Goal: Information Seeking & Learning: Find specific fact

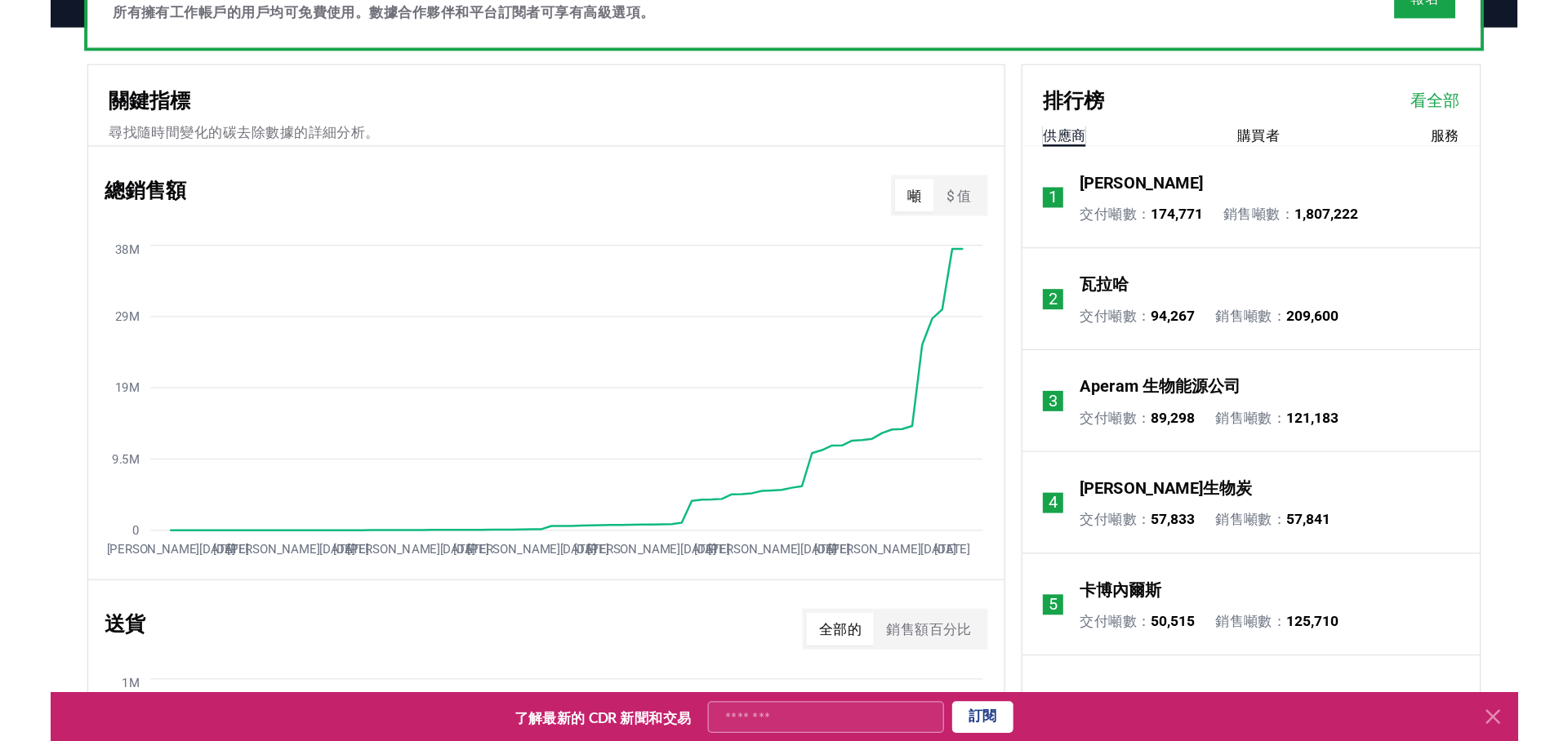
scroll to position [532, 0]
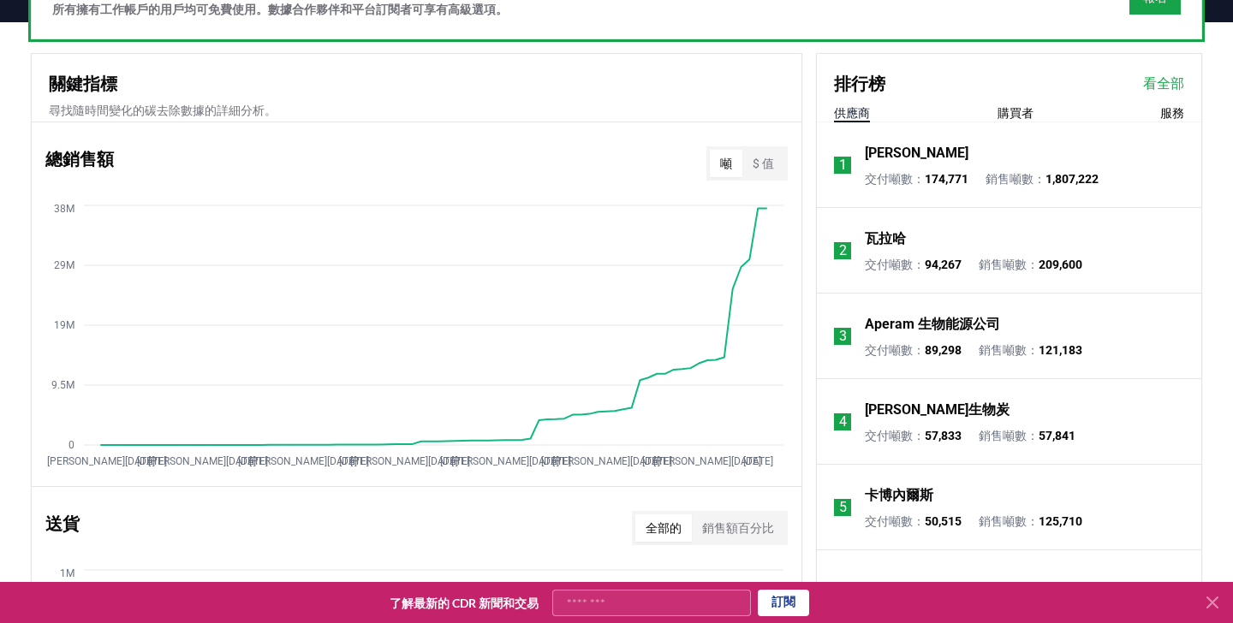
click at [994, 113] on div "供應商 購買者 服務" at bounding box center [1009, 113] width 384 height 18
click at [1026, 106] on font "購買者" at bounding box center [1015, 113] width 36 height 14
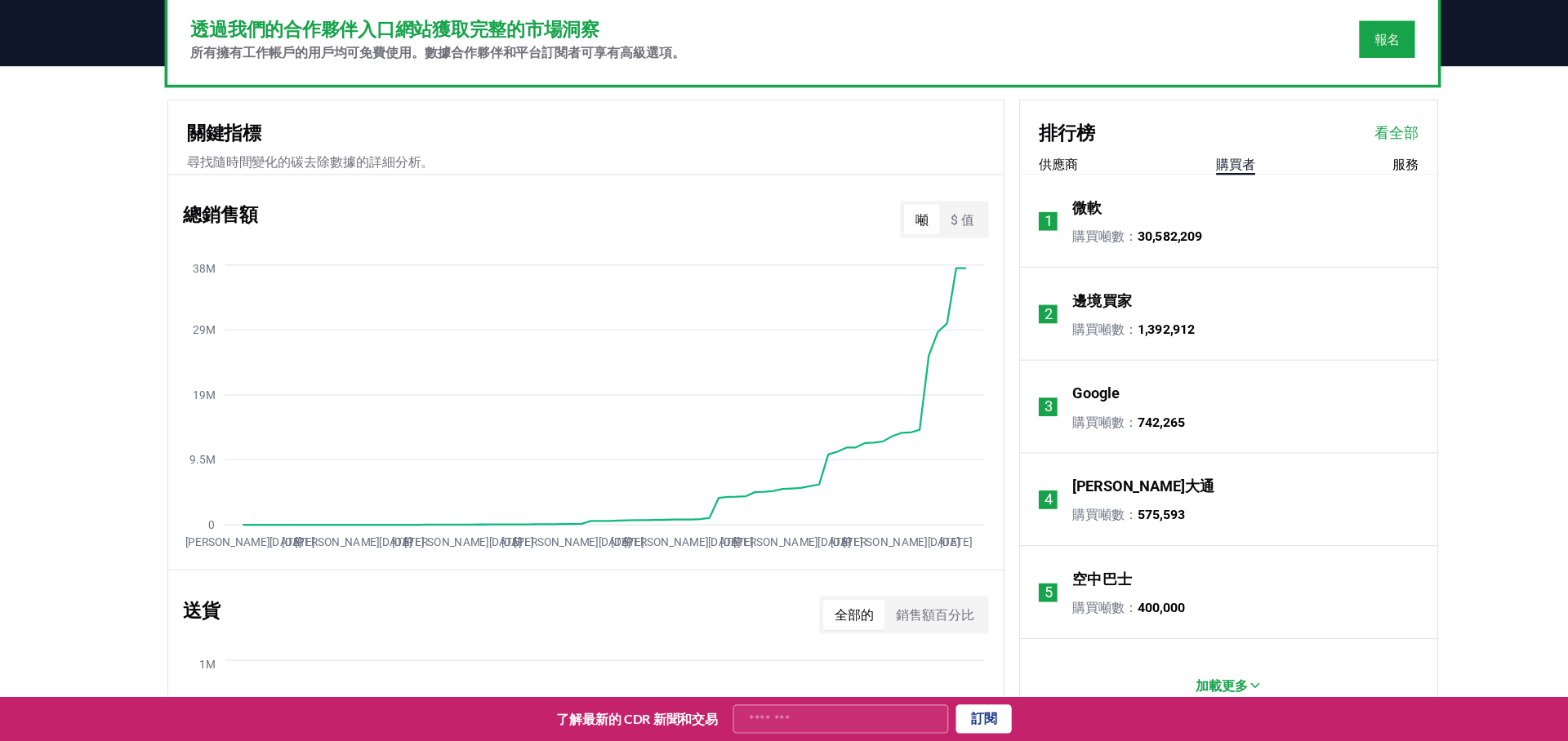
scroll to position [436, 0]
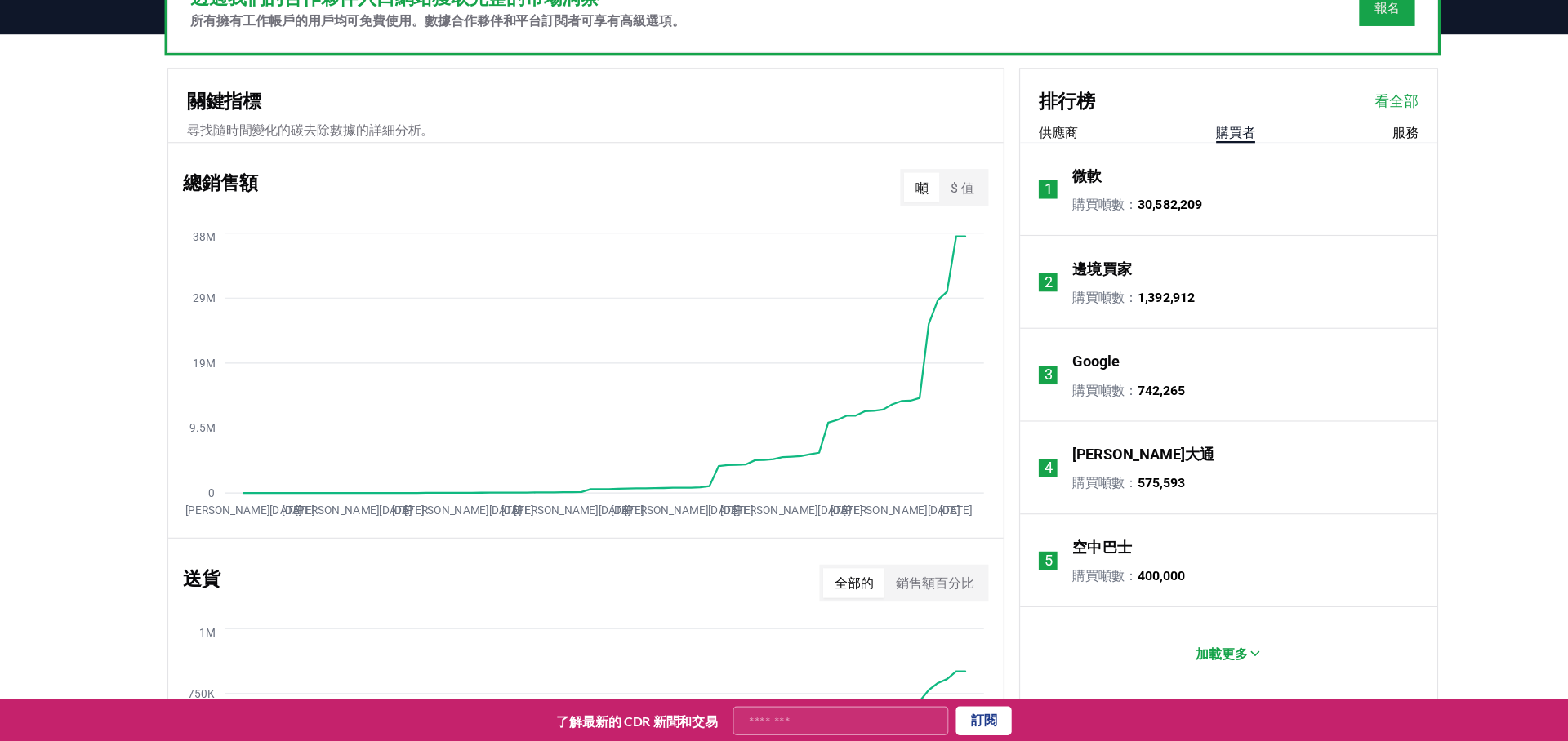
click at [1175, 170] on font "看全部" at bounding box center [1305, 175] width 39 height 15
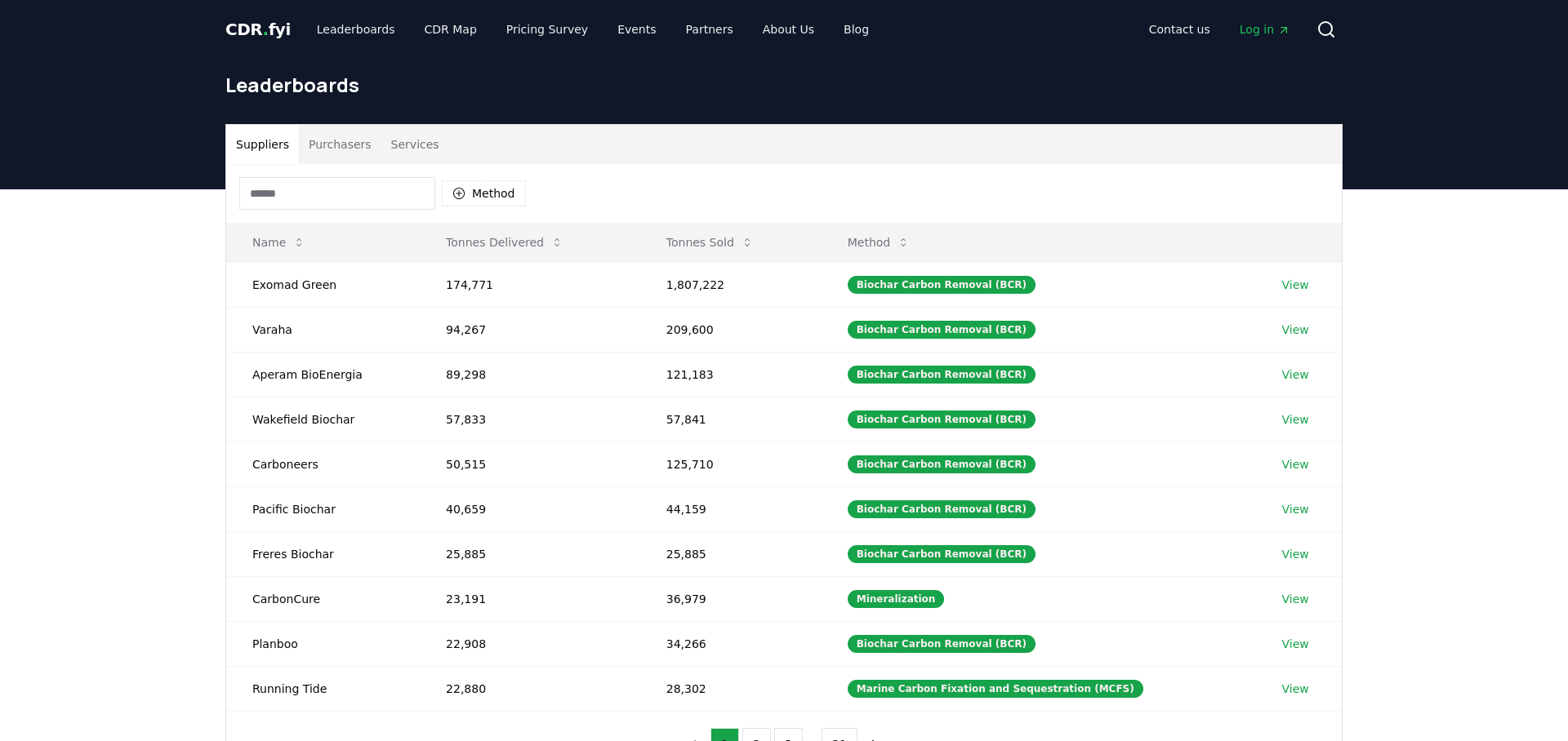
click at [340, 152] on button "Purchasers" at bounding box center [340, 144] width 82 height 39
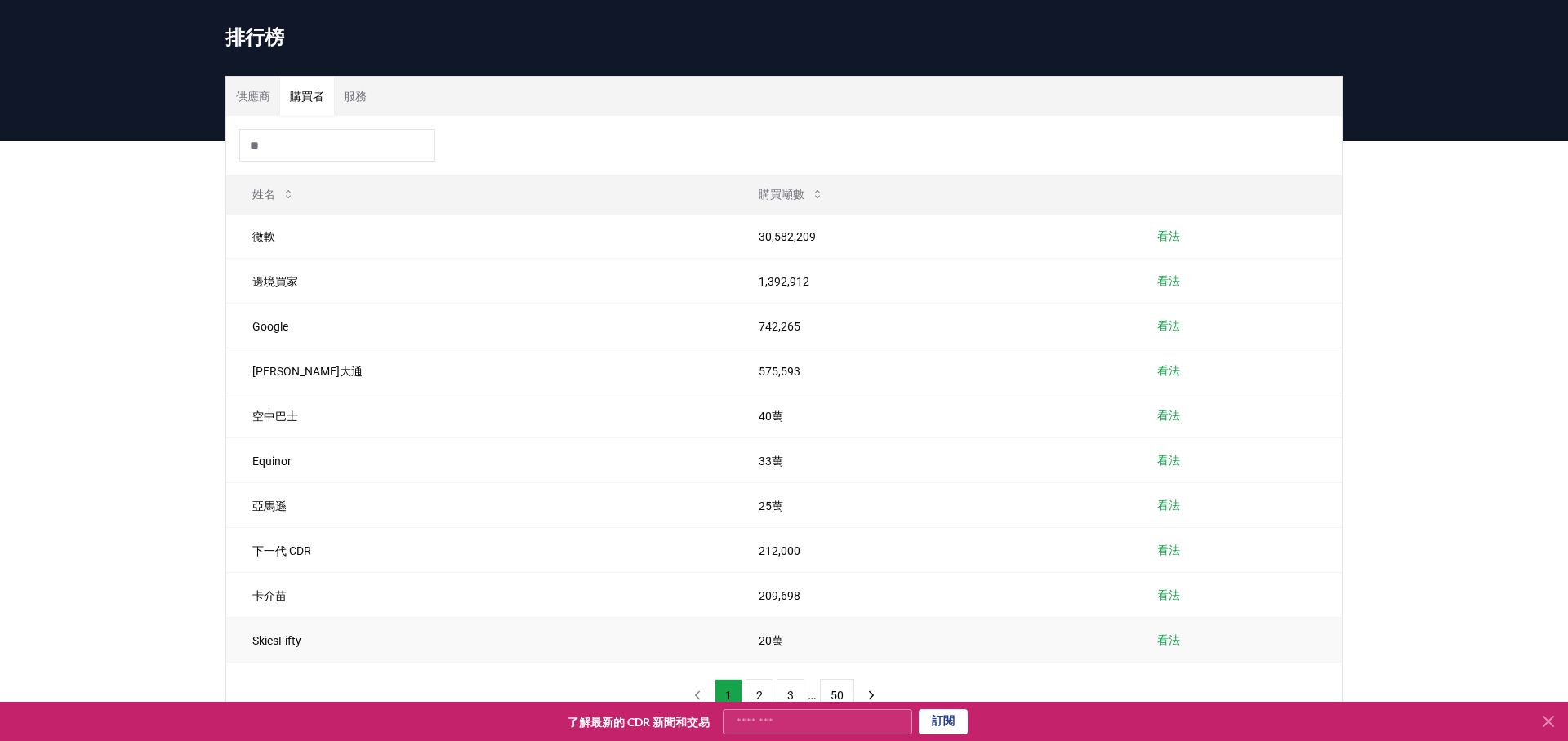
scroll to position [40, 0]
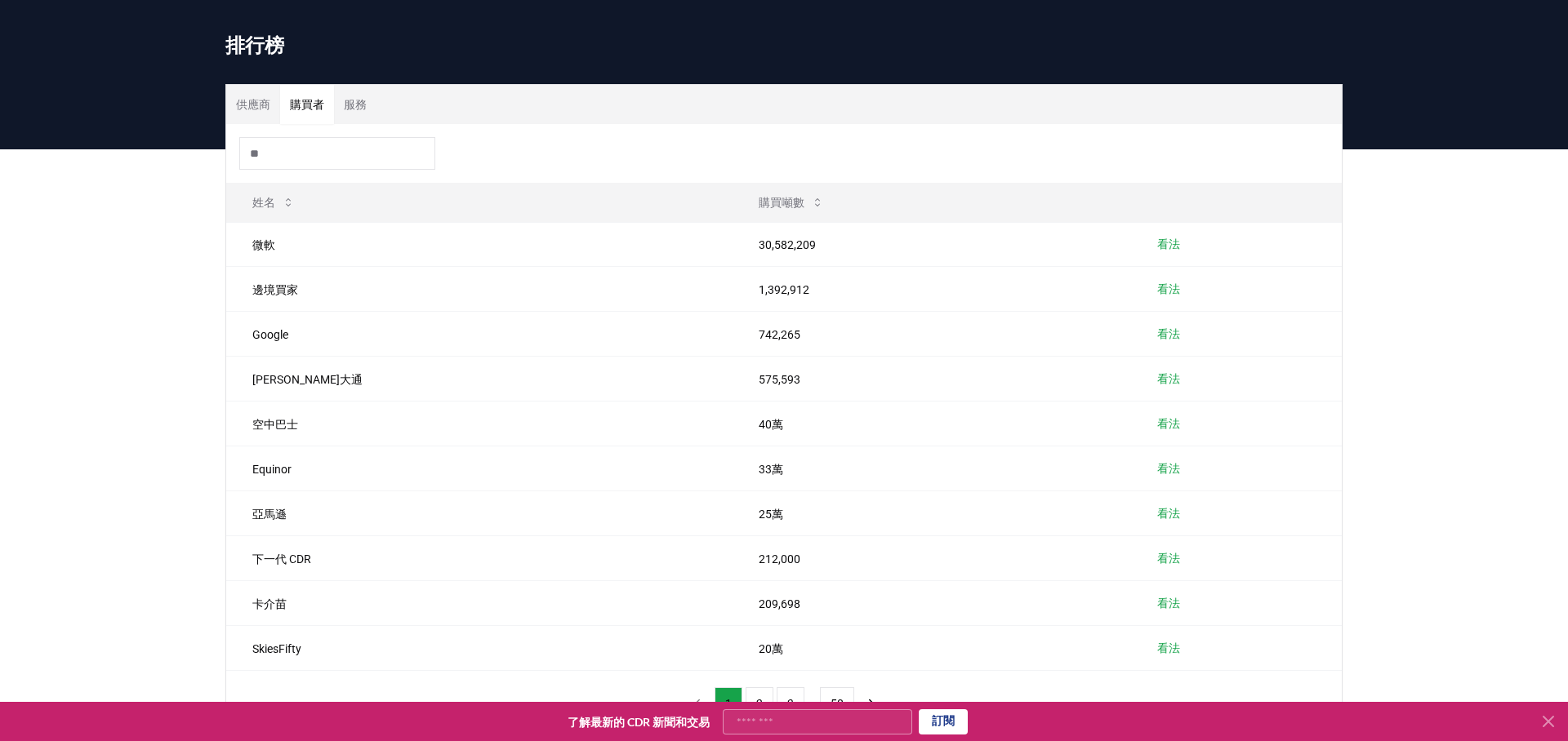
click at [257, 115] on button "供應商" at bounding box center [253, 104] width 54 height 39
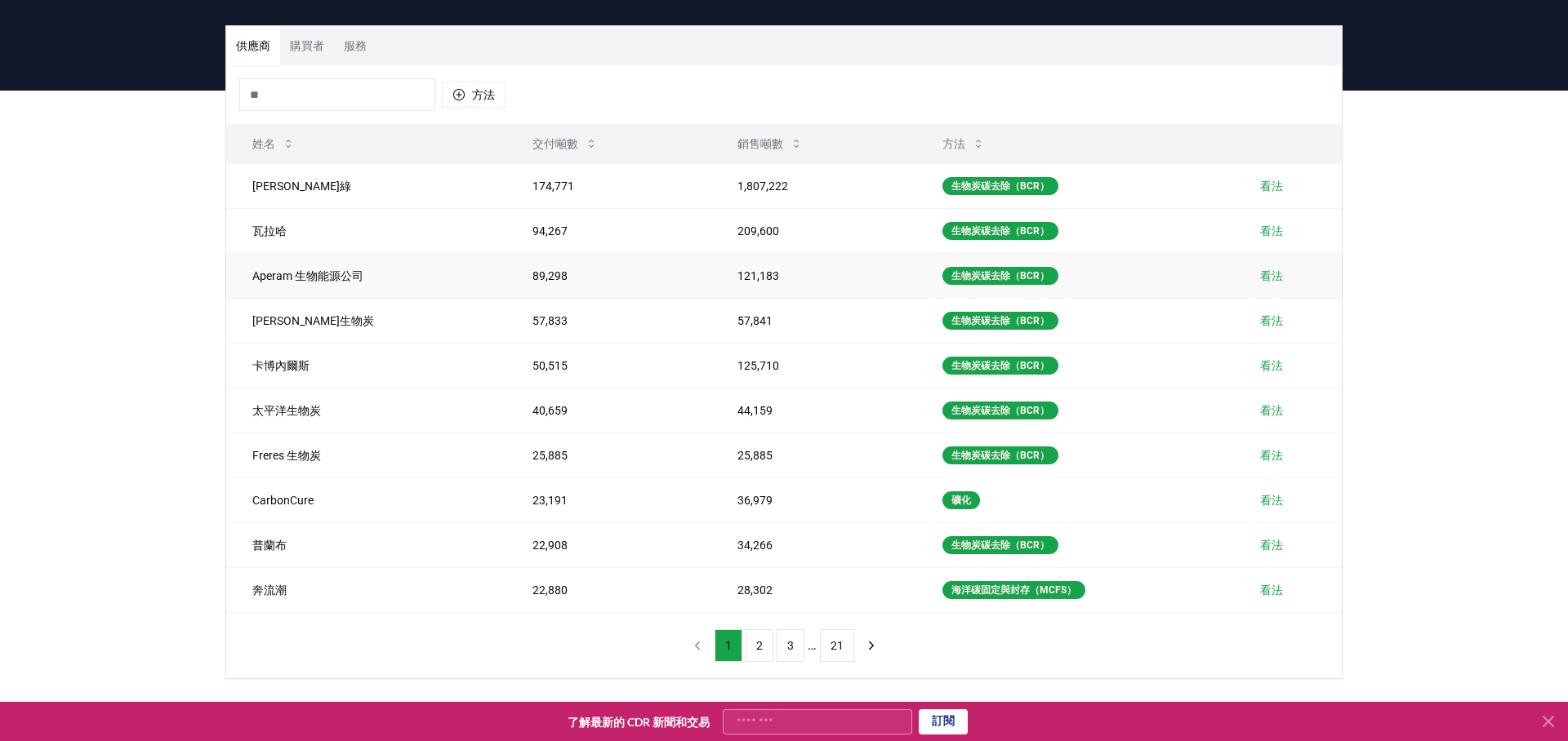
scroll to position [91, 0]
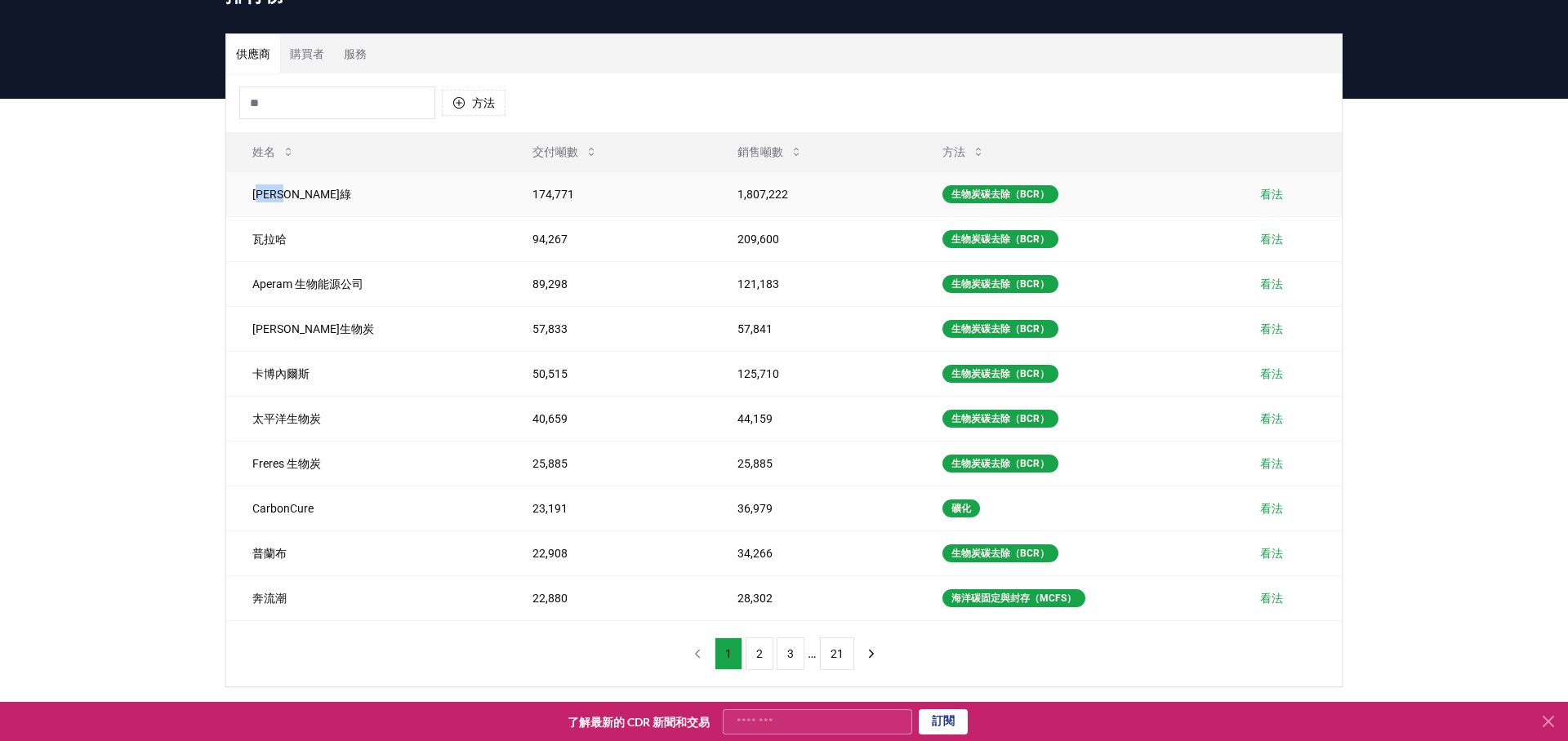
drag, startPoint x: 265, startPoint y: 195, endPoint x: 312, endPoint y: 192, distance: 47.1
click at [312, 192] on font "[PERSON_NAME]綠" at bounding box center [302, 195] width 99 height 13
click at [343, 192] on td "[PERSON_NAME]綠" at bounding box center [366, 194] width 280 height 45
drag, startPoint x: 720, startPoint y: 198, endPoint x: 746, endPoint y: 198, distance: 26.0
click at [746, 198] on td "1,807,222" at bounding box center [814, 194] width 205 height 45
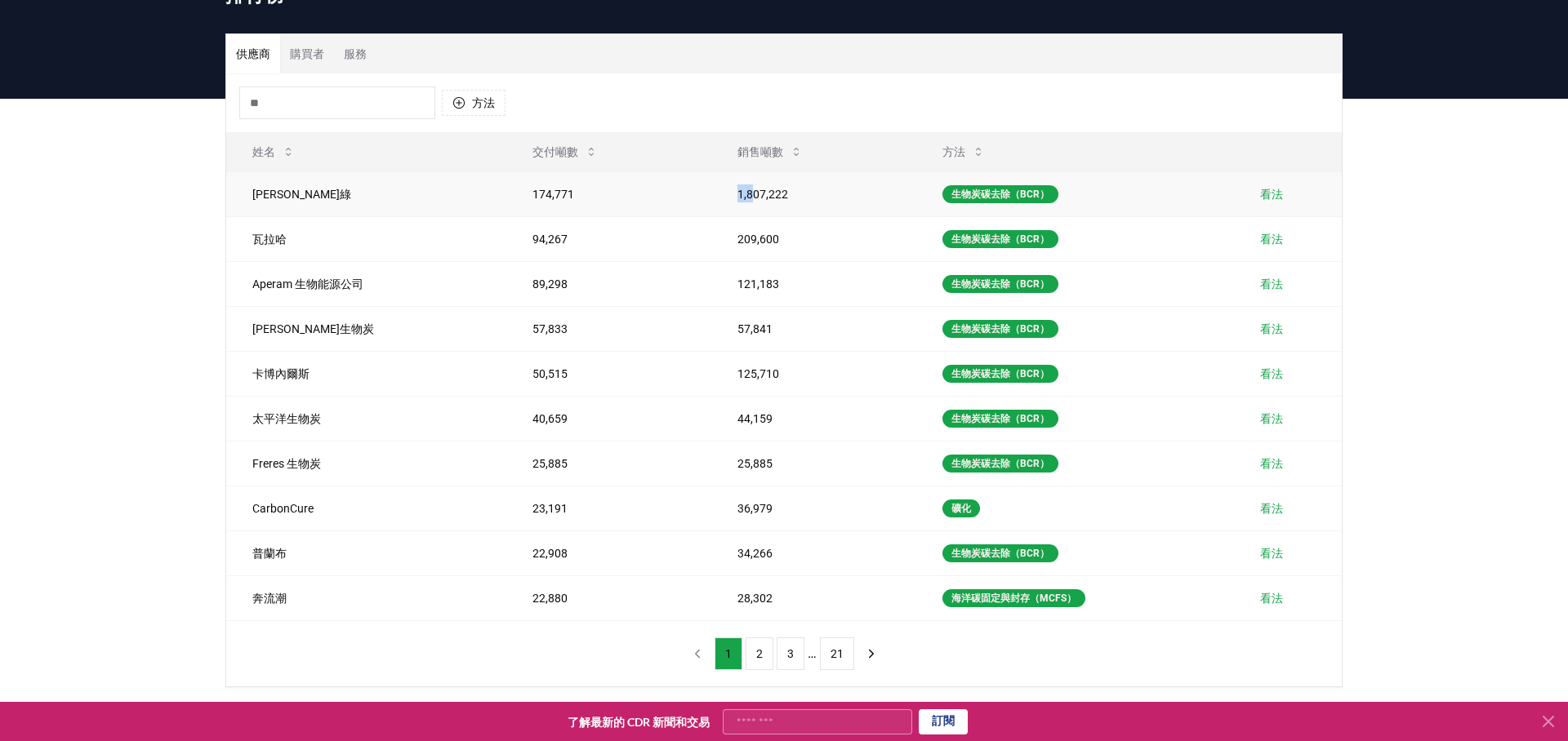
click at [826, 189] on td "1,807,222" at bounding box center [814, 194] width 205 height 45
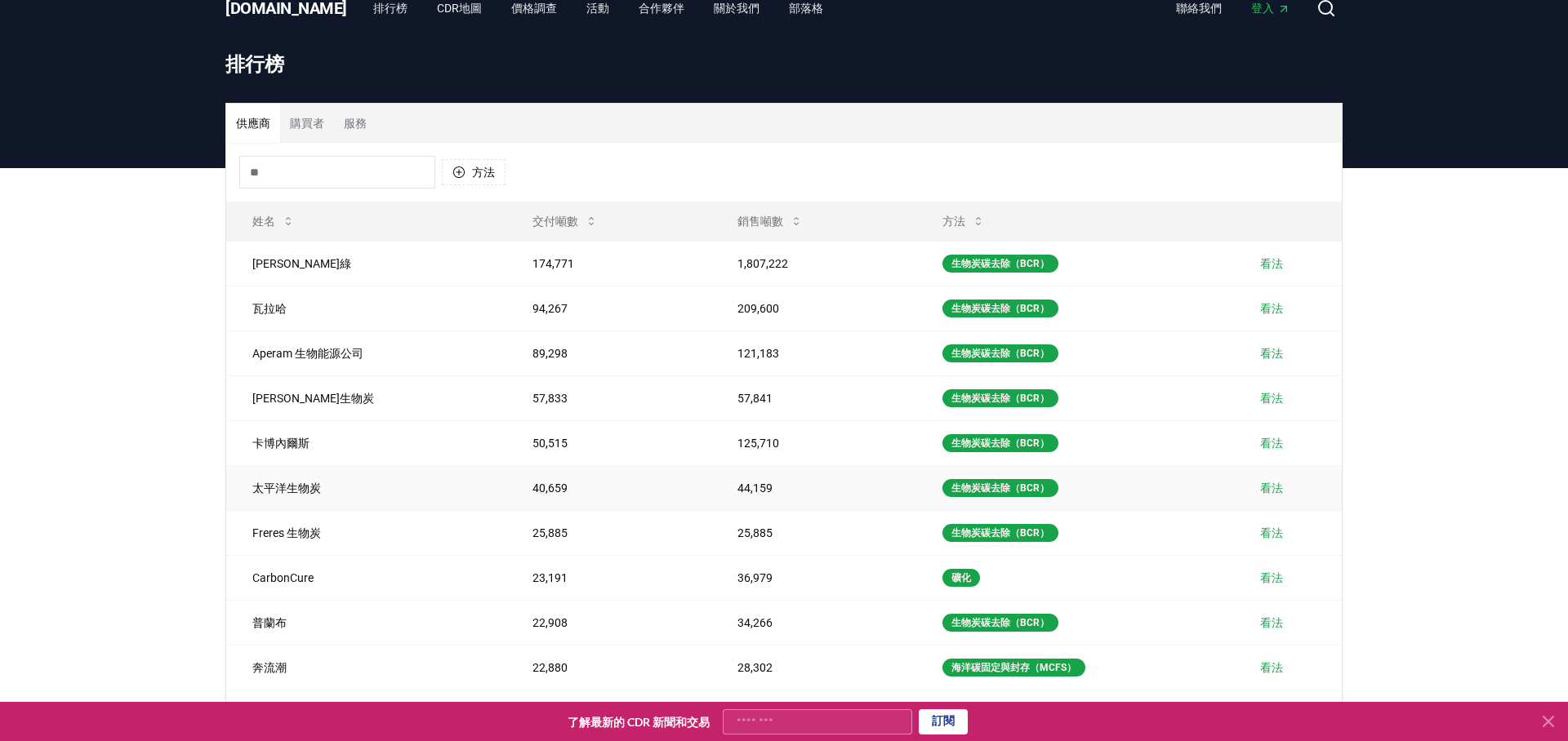
scroll to position [0, 0]
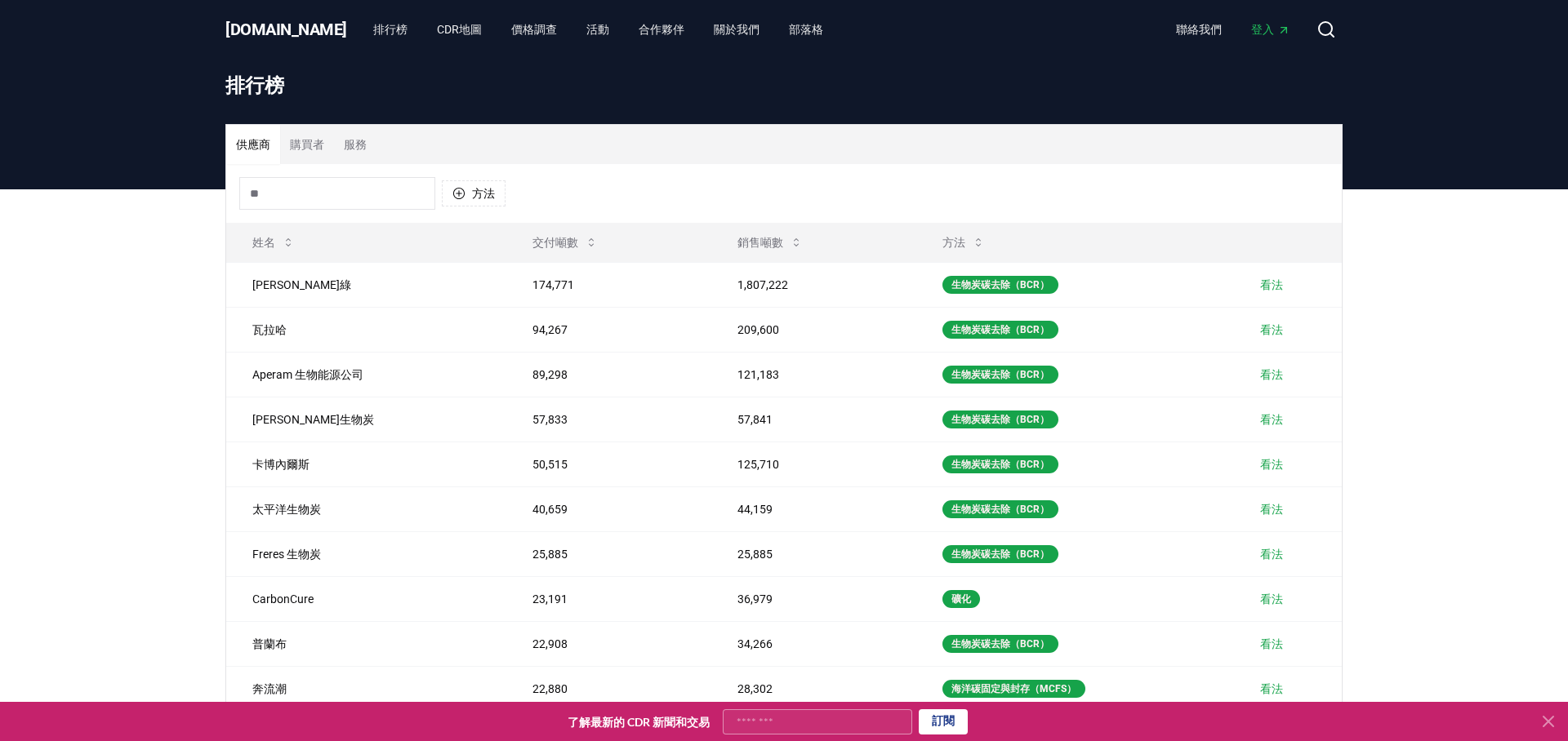
click at [271, 34] on font "[DOMAIN_NAME]" at bounding box center [286, 30] width 122 height 20
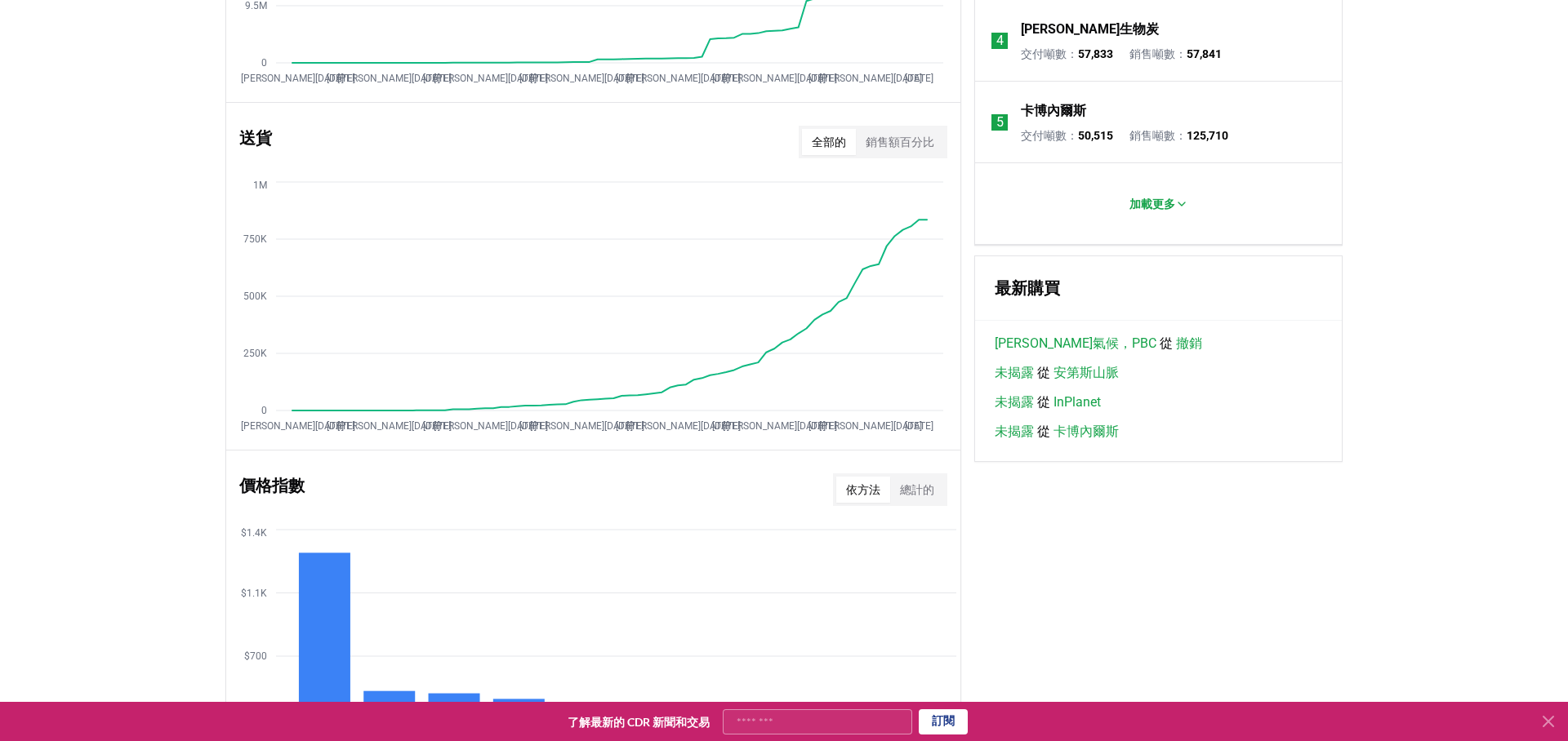
scroll to position [797, 0]
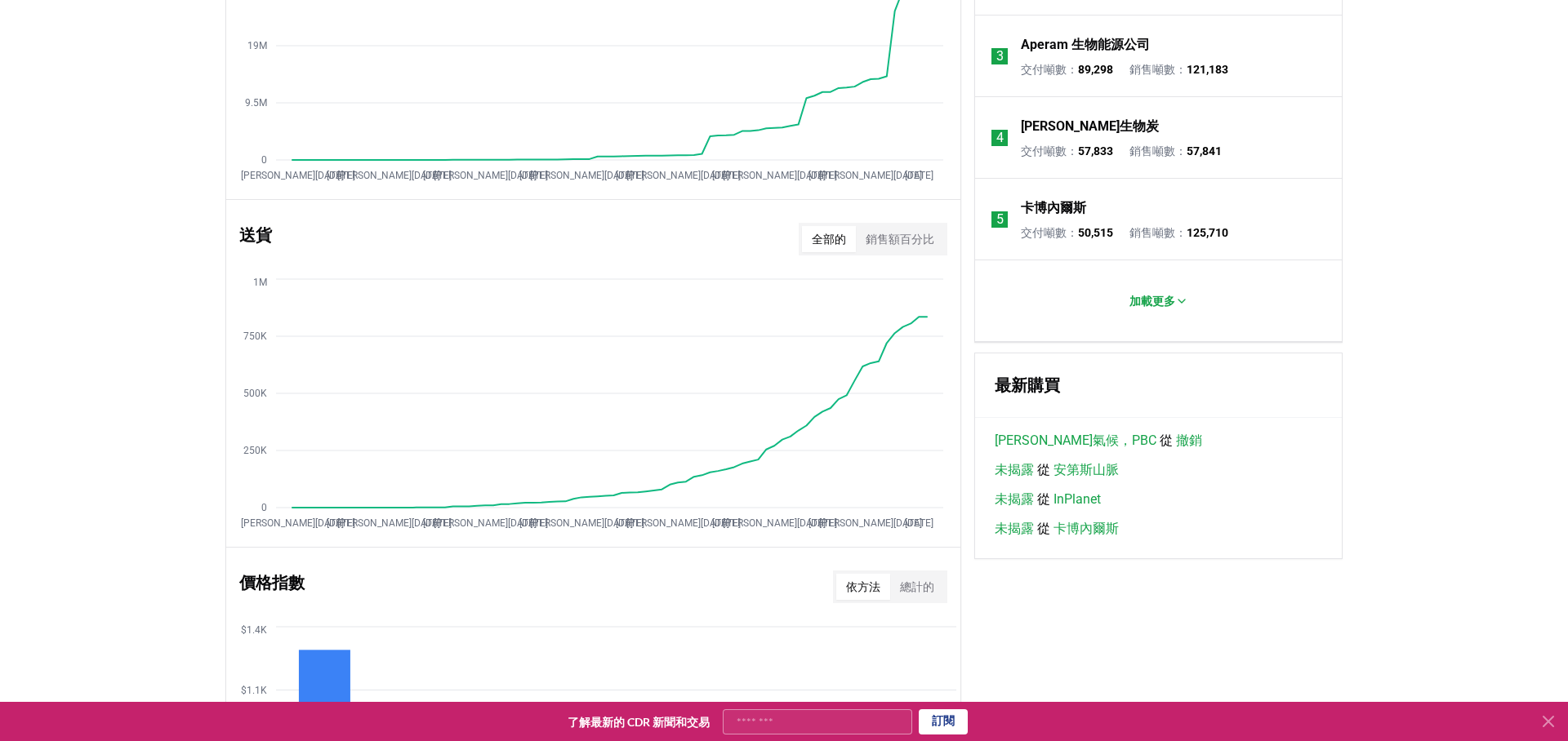
click at [887, 241] on font "銷售額百分比" at bounding box center [900, 239] width 69 height 13
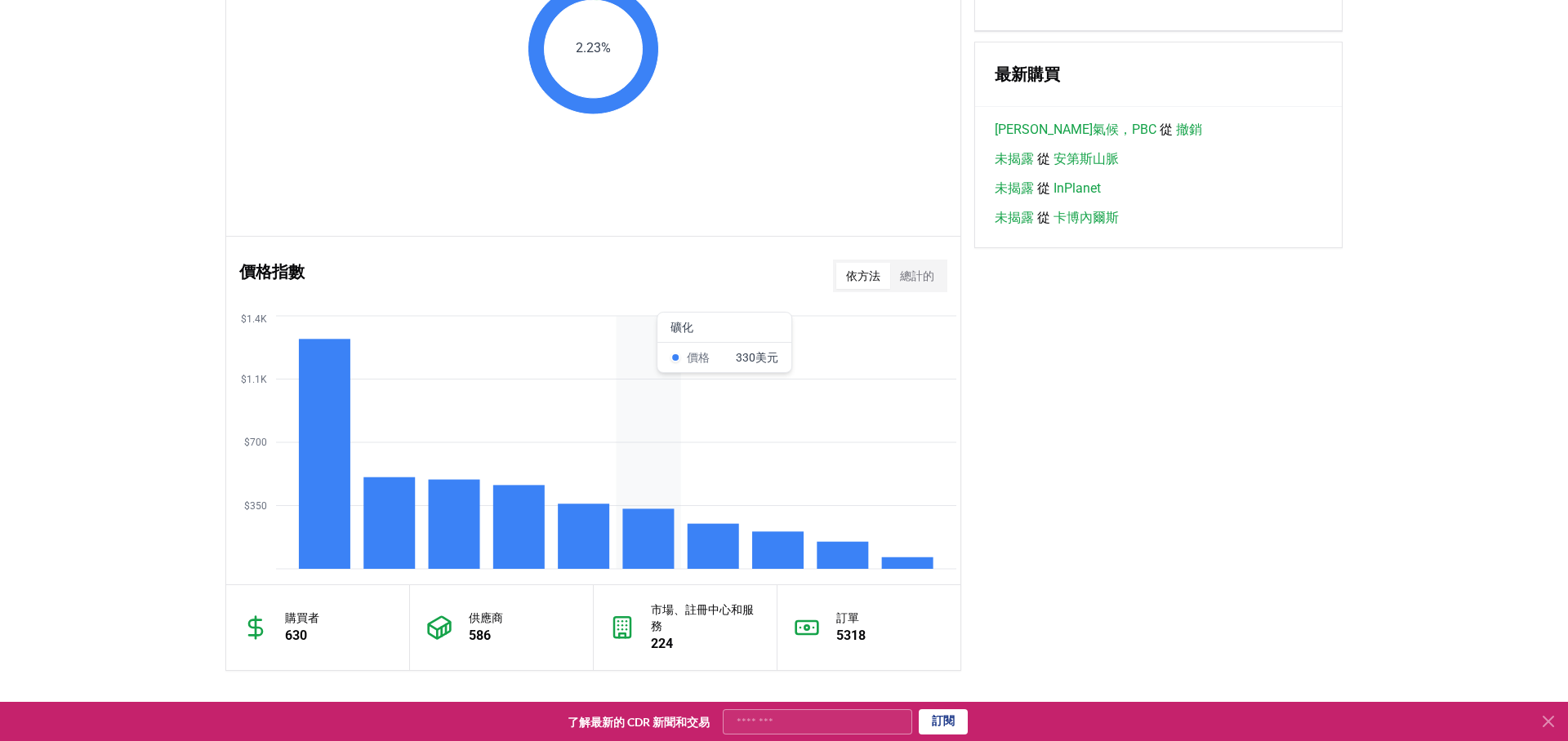
scroll to position [1110, 0]
